Goal: Information Seeking & Learning: Learn about a topic

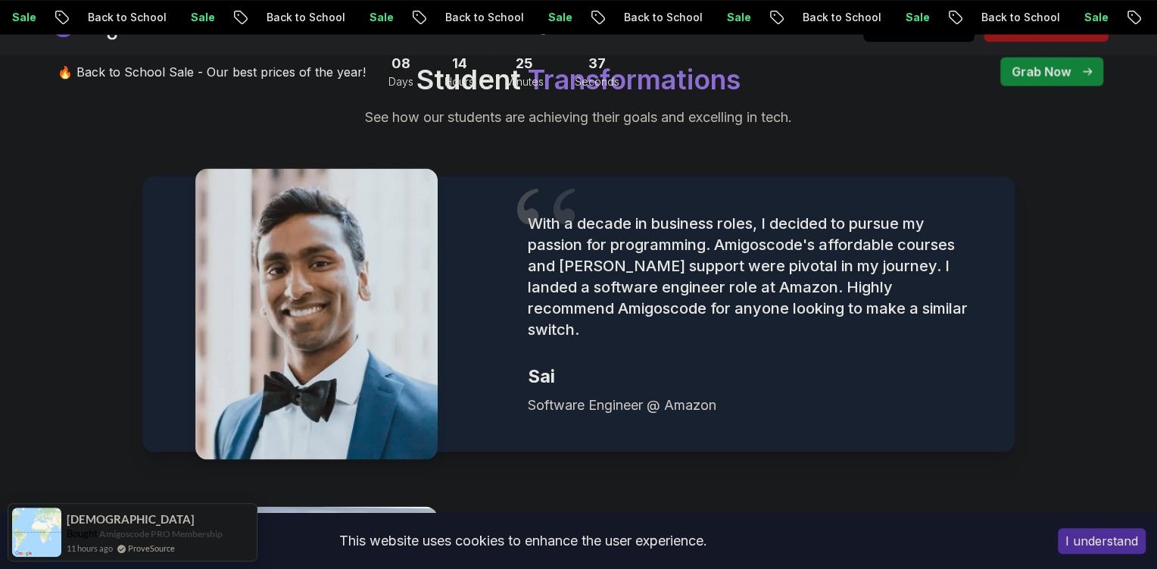
scroll to position [1861, 0]
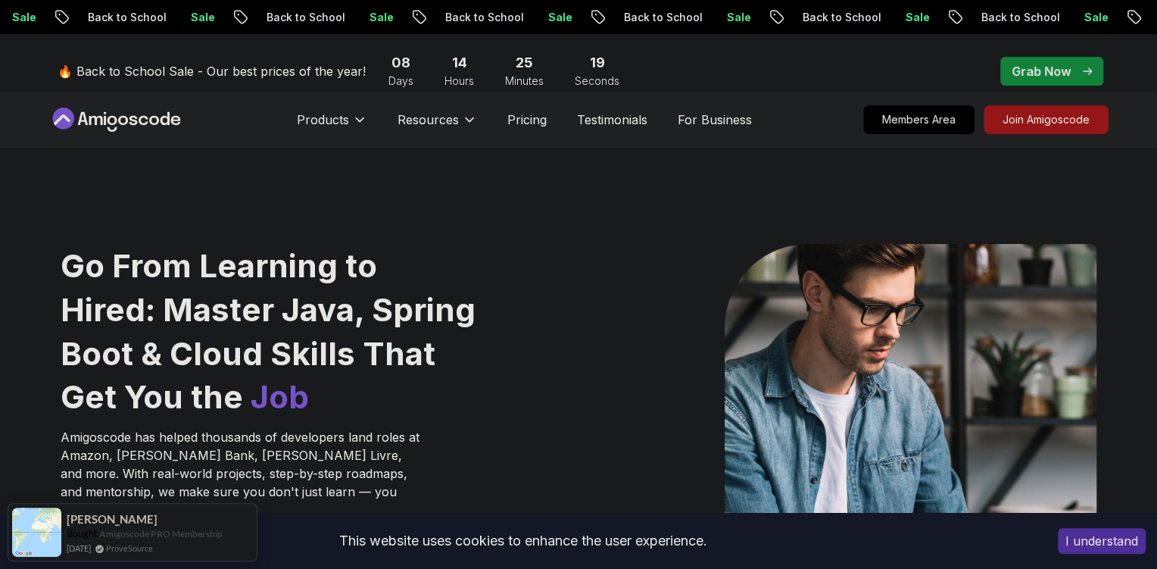
scroll to position [0, 0]
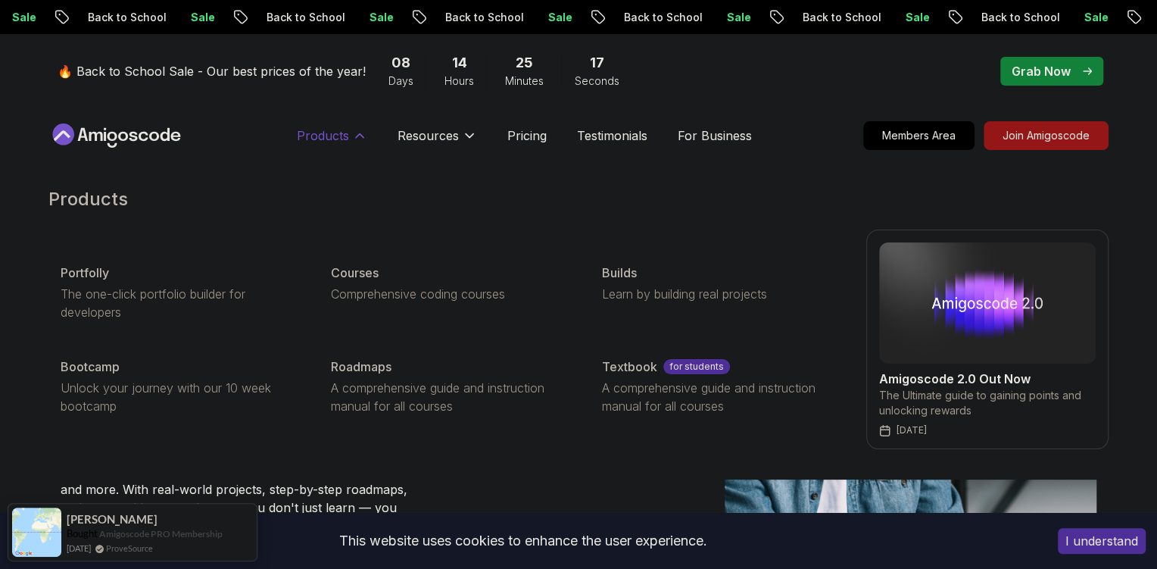
click at [343, 141] on p "Products" at bounding box center [323, 135] width 52 height 18
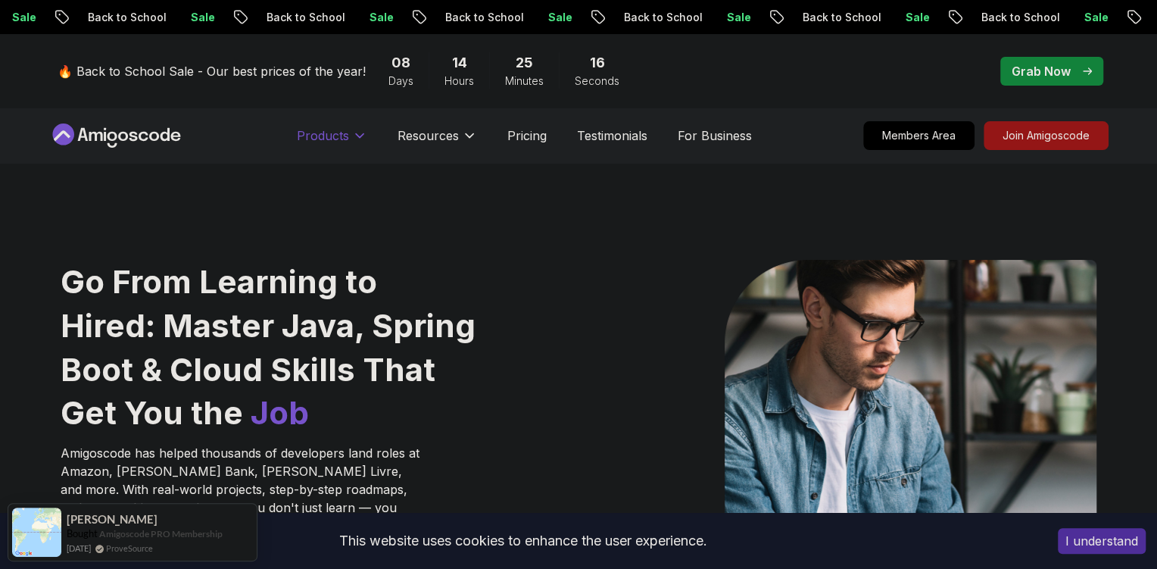
click at [343, 141] on p "Products" at bounding box center [323, 135] width 52 height 18
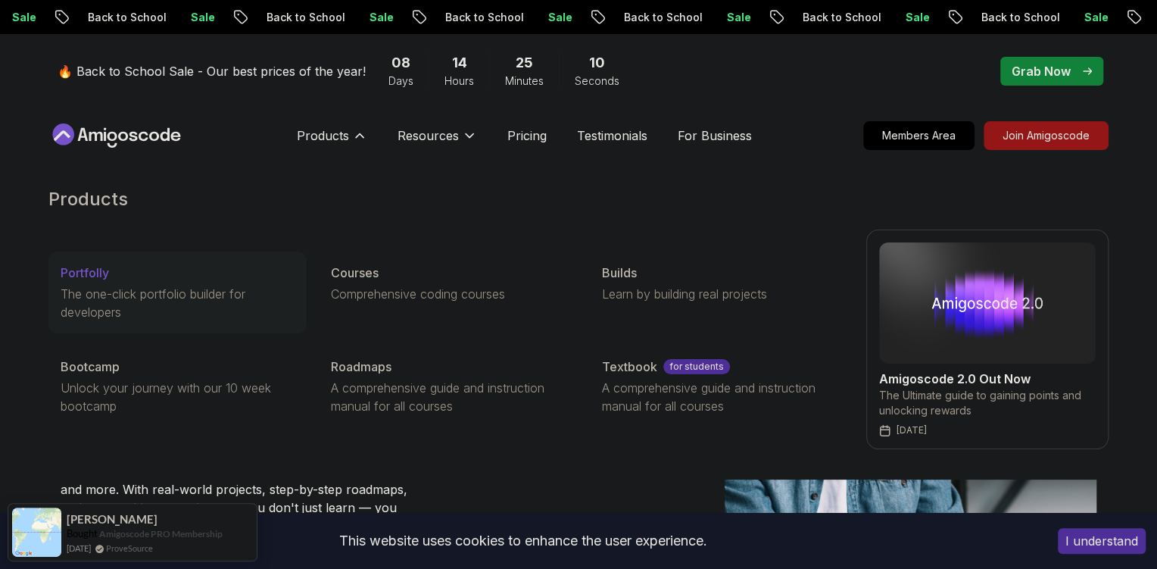
click at [201, 295] on p "The one-click portfolio builder for developers" at bounding box center [178, 303] width 234 height 36
click at [631, 279] on p "Builds" at bounding box center [619, 273] width 35 height 18
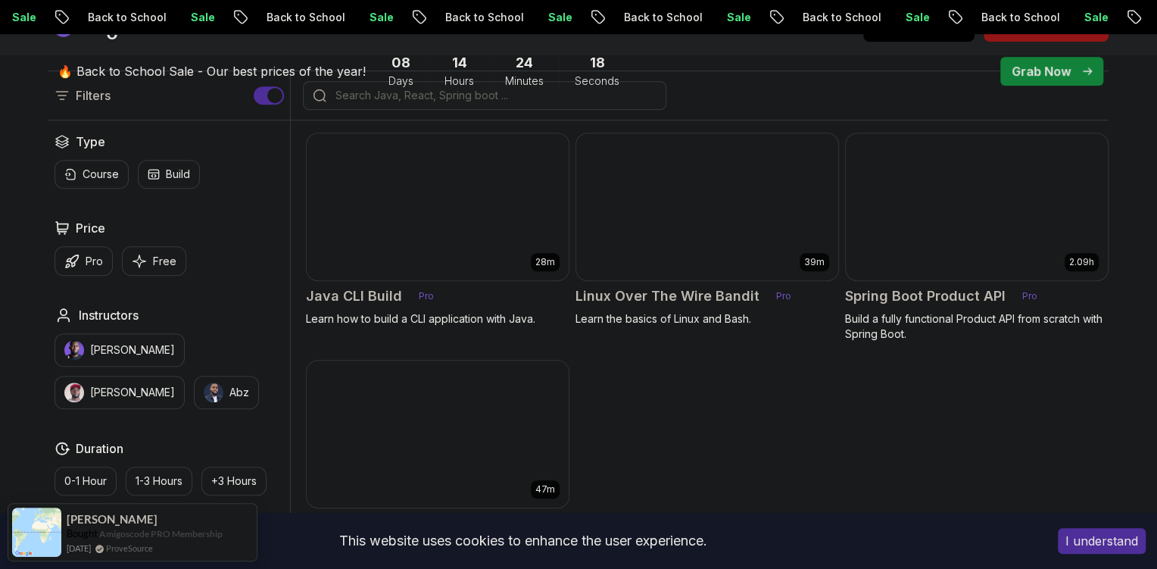
scroll to position [455, 0]
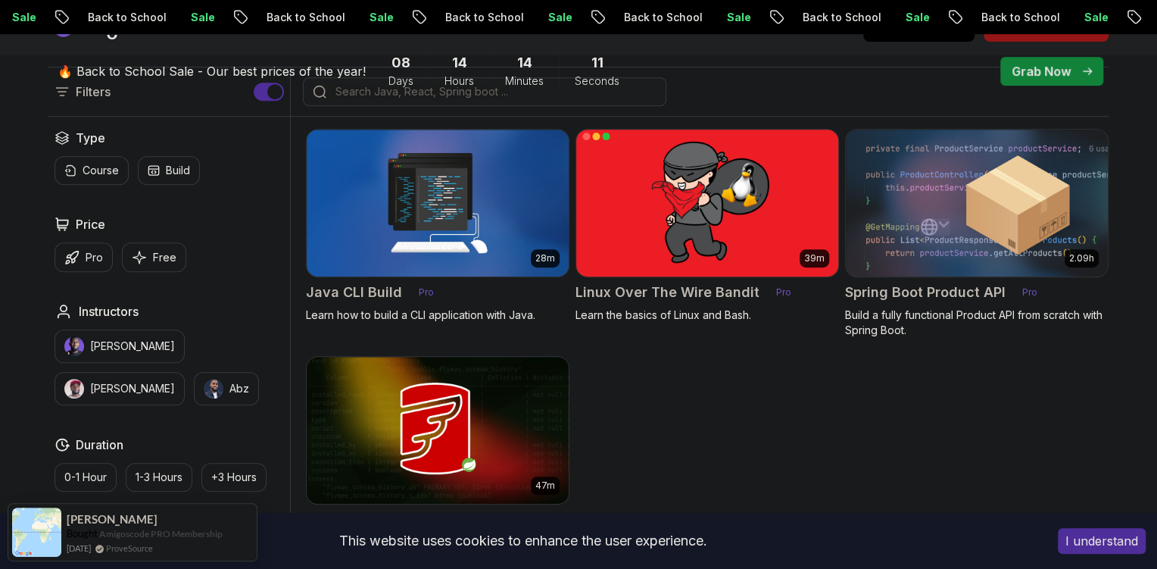
click at [718, 244] on img at bounding box center [706, 203] width 275 height 154
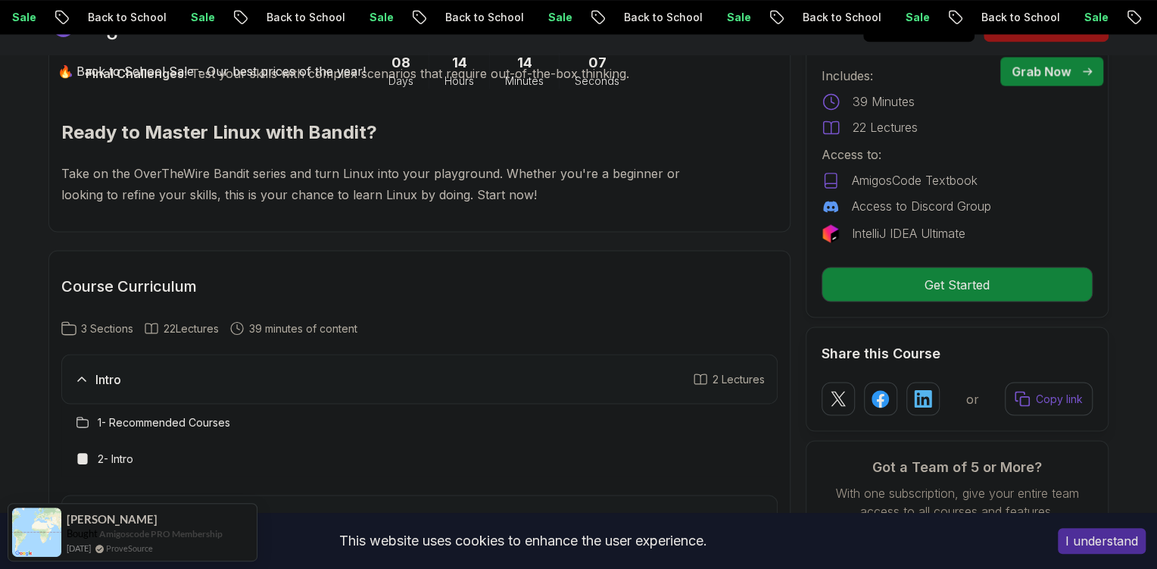
scroll to position [1614, 0]
